Goal: Go to known website: Go to known website

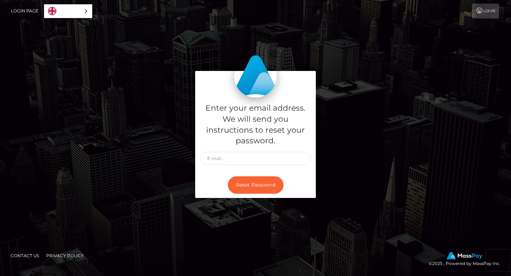
click at [26, 12] on link "Login Page" at bounding box center [24, 11] width 27 height 15
